Goal: Transaction & Acquisition: Purchase product/service

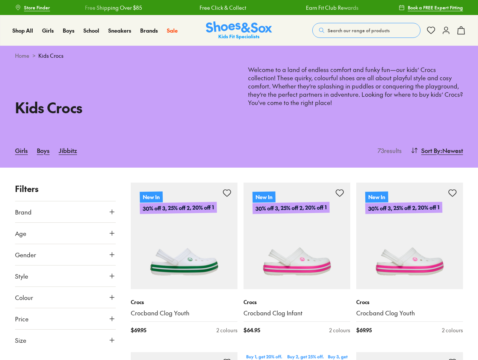
click at [366, 30] on span "Search our range of products" at bounding box center [358, 30] width 62 height 7
click at [305, 27] on button "Clear" at bounding box center [305, 28] width 24 height 14
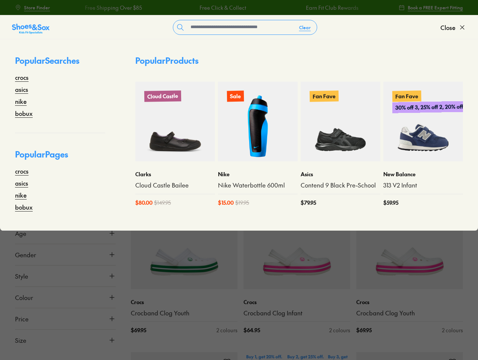
click at [453, 27] on span "Close" at bounding box center [447, 27] width 15 height 9
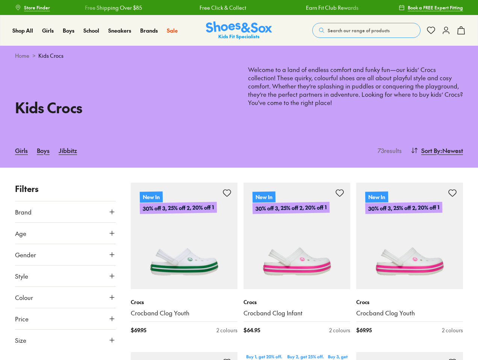
click at [461, 30] on icon at bounding box center [460, 30] width 9 height 9
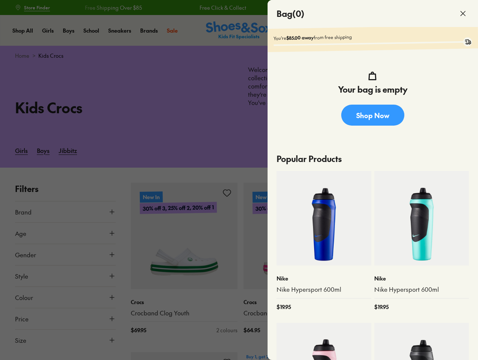
click at [436, 151] on div at bounding box center [239, 180] width 478 height 360
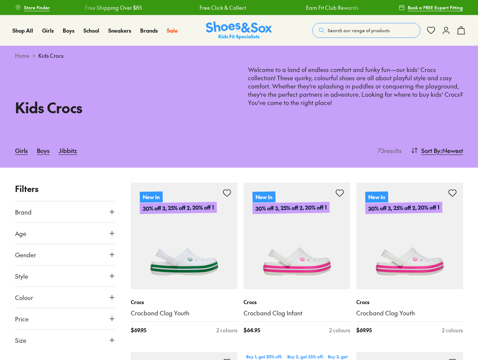
click at [65, 212] on button "Brand" at bounding box center [65, 212] width 101 height 21
click at [65, 262] on button "Age" at bounding box center [65, 272] width 101 height 21
click at [65, 255] on div at bounding box center [65, 254] width 101 height 15
click at [65, 276] on button "Age" at bounding box center [65, 272] width 101 height 21
click at [65, 298] on button "Gender" at bounding box center [65, 294] width 101 height 21
